Goal: Task Accomplishment & Management: Manage account settings

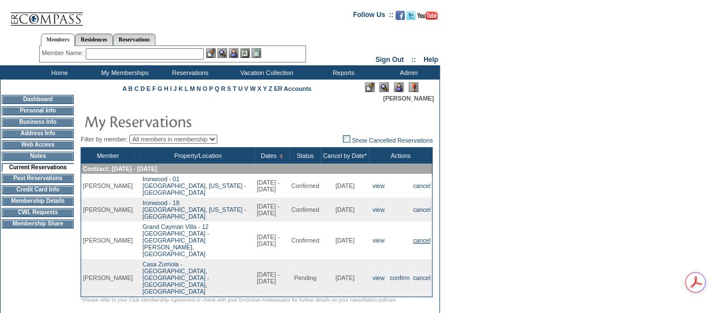
click at [424, 237] on link "cancel" at bounding box center [422, 240] width 18 height 7
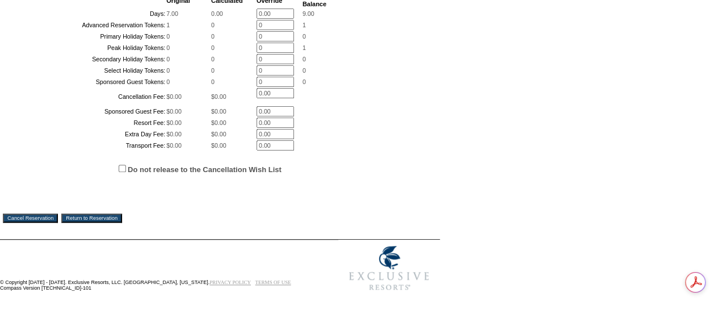
scroll to position [346, 0]
click at [123, 167] on input "Do not release to the Cancellation Wish List" at bounding box center [122, 168] width 7 height 7
checkbox input "true"
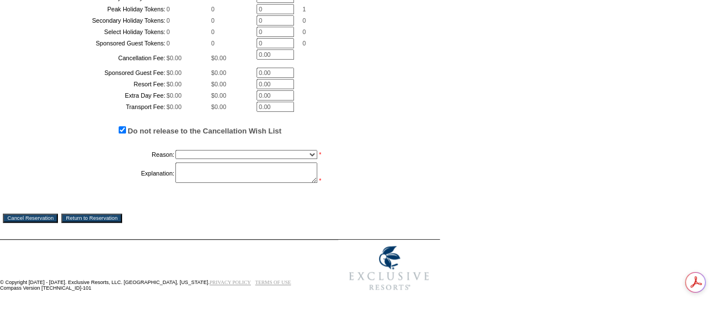
click at [194, 159] on select "Creating Continuous Stay Days Booked After Cancellation Experiential / Hotel / …" at bounding box center [246, 154] width 142 height 9
select select "1033"
click at [175, 159] on select "Creating Continuous Stay Days Booked After Cancellation Experiential / Hotel / …" at bounding box center [246, 154] width 142 height 9
click at [204, 183] on textarea at bounding box center [246, 172] width 142 height 20
type textarea "Exchanging this BH for LDB approved by KF-MR"
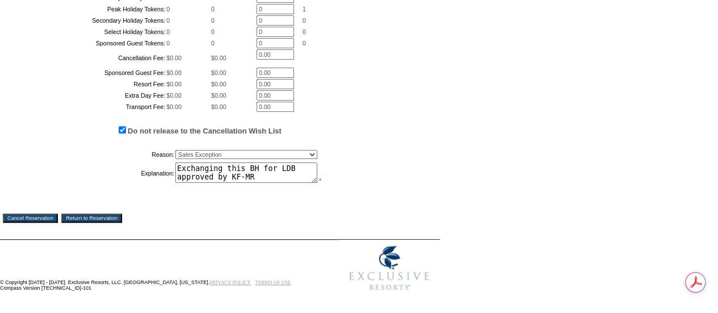
click at [14, 223] on input "Cancel Reservation" at bounding box center [30, 218] width 55 height 9
click at [39, 216] on input "Cancel Reservation" at bounding box center [30, 218] width 55 height 9
